Goal: Find specific page/section: Find specific page/section

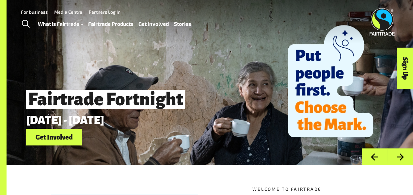
click at [106, 24] on link "Fairtrade Products" at bounding box center [110, 23] width 45 height 9
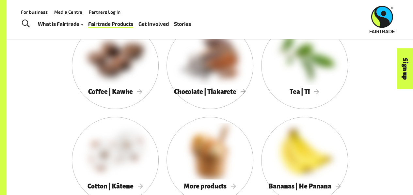
scroll to position [557, 0]
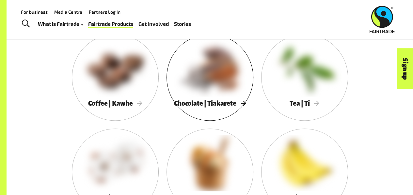
click at [221, 102] on span "Chocolate | Tiakarete" at bounding box center [210, 103] width 72 height 7
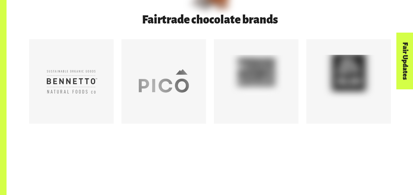
scroll to position [355, 0]
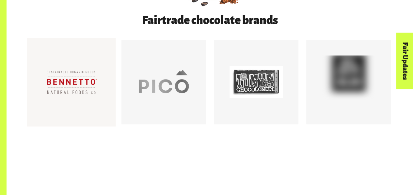
click at [82, 78] on div at bounding box center [71, 82] width 53 height 53
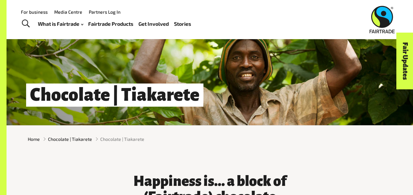
scroll to position [0, 0]
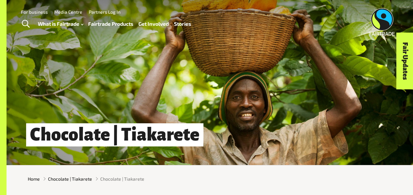
click at [24, 21] on span "Toggle Search" at bounding box center [26, 24] width 8 height 8
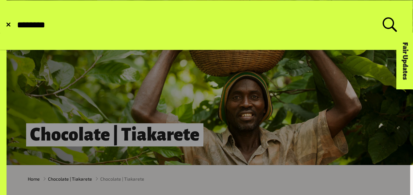
type input "********"
click at [16, 25] on button "Submit Search" at bounding box center [16, 25] width 0 height 0
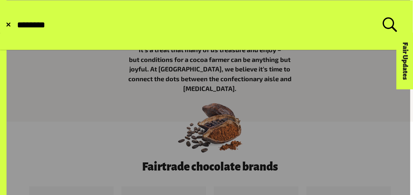
scroll to position [227, 0]
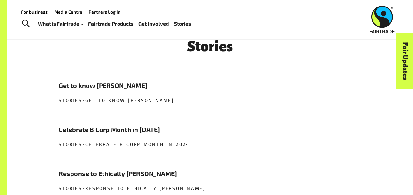
scroll to position [606, 0]
